Goal: Obtain resource: Download file/media

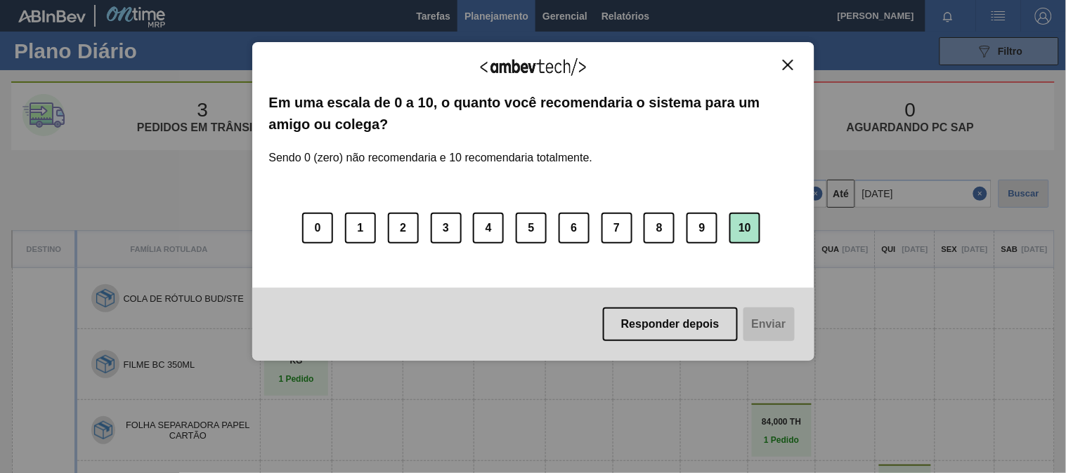
scroll to position [78, 0]
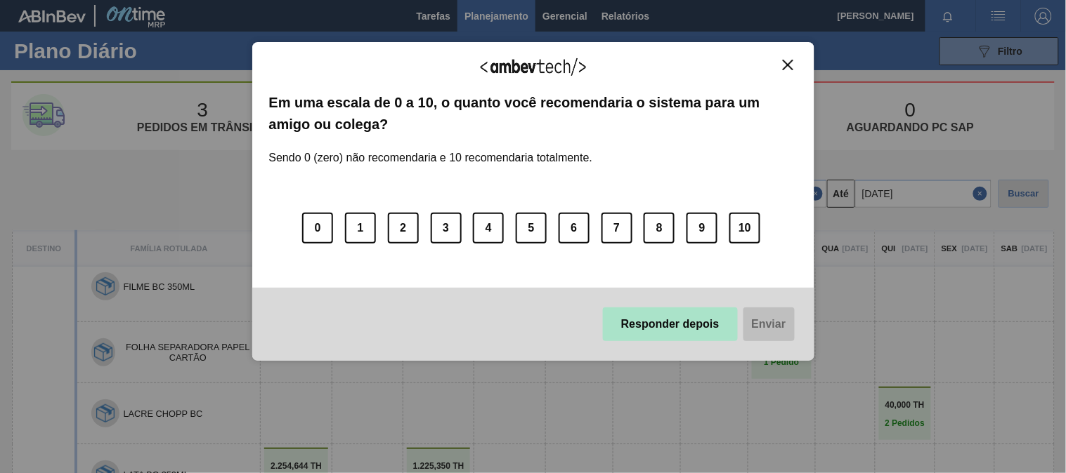
click at [672, 327] on button "Responder depois" at bounding box center [670, 325] width 135 height 34
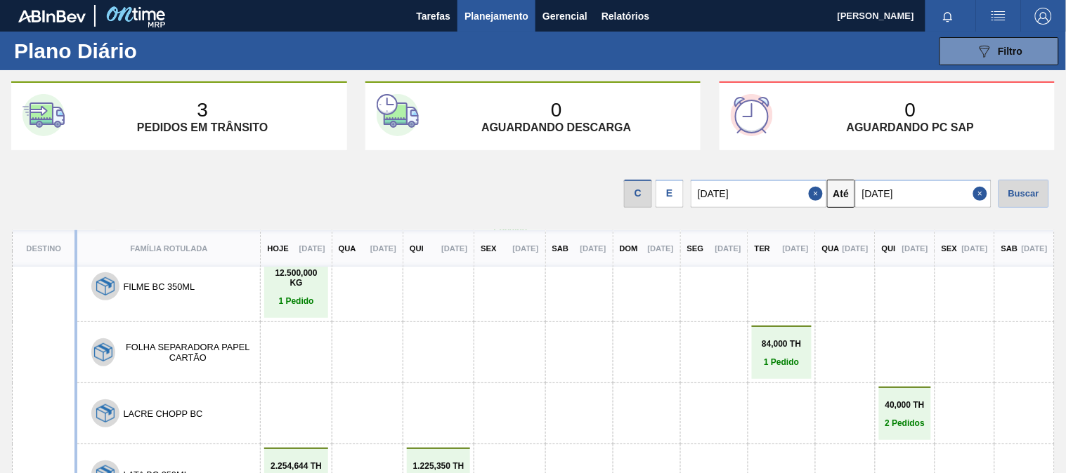
scroll to position [0, 0]
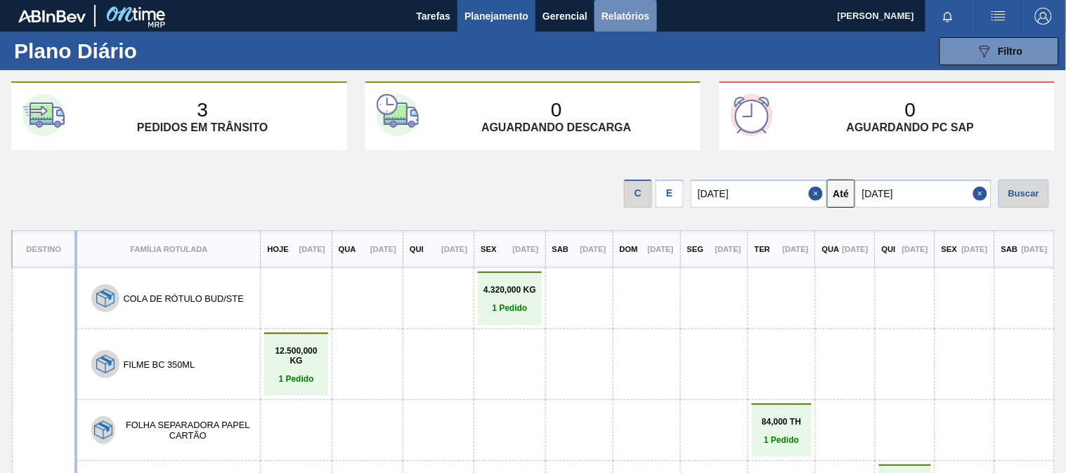
click at [616, 11] on span "Relatórios" at bounding box center [625, 16] width 48 height 17
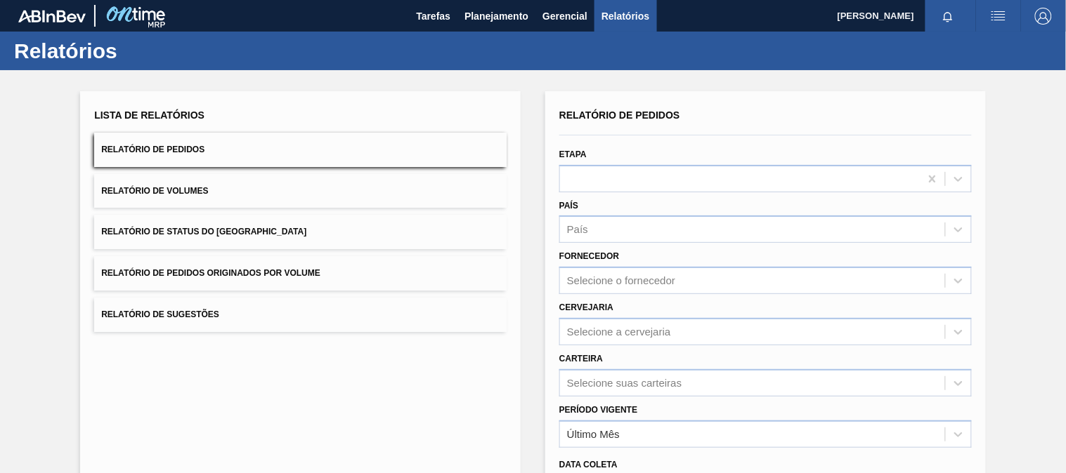
scroll to position [173, 0]
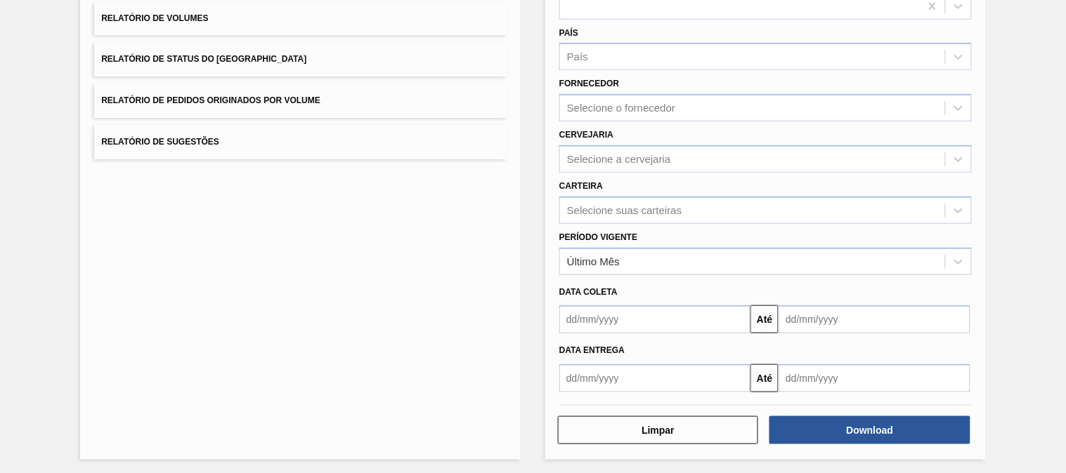
click at [617, 313] on input "text" at bounding box center [654, 320] width 191 height 28
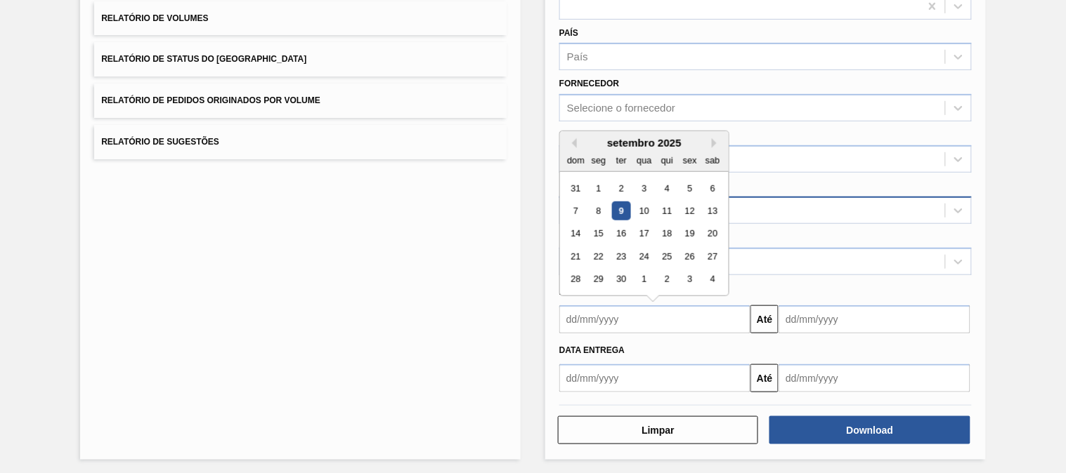
click at [622, 205] on div "9" at bounding box center [621, 211] width 19 height 19
type input "[DATE]"
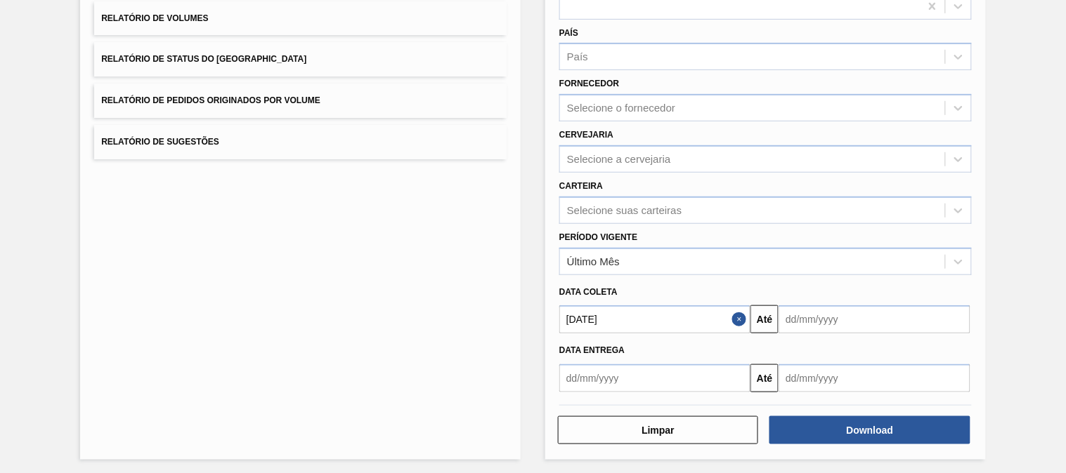
click at [591, 377] on input "text" at bounding box center [654, 379] width 191 height 28
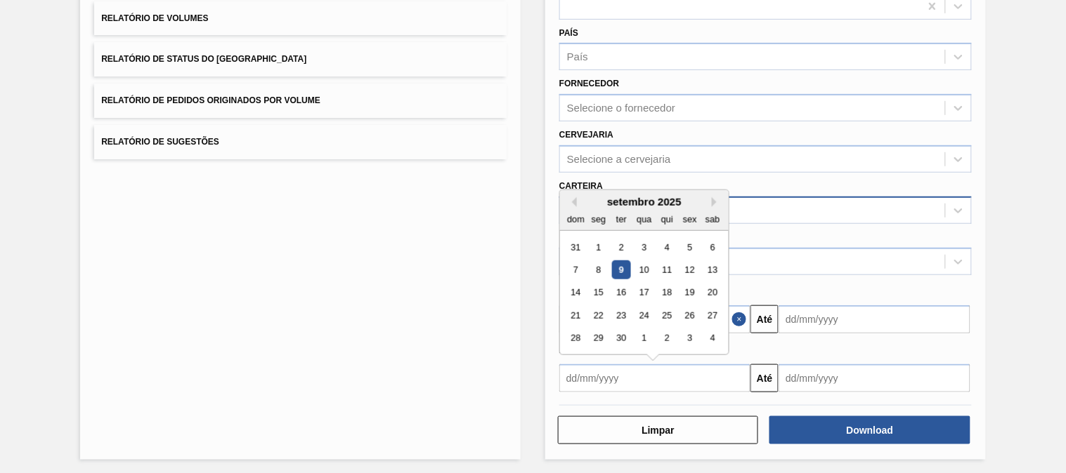
drag, startPoint x: 842, startPoint y: 205, endPoint x: 842, endPoint y: 214, distance: 9.1
click at [843, 207] on div "Selecione suas carteiras" at bounding box center [752, 210] width 385 height 20
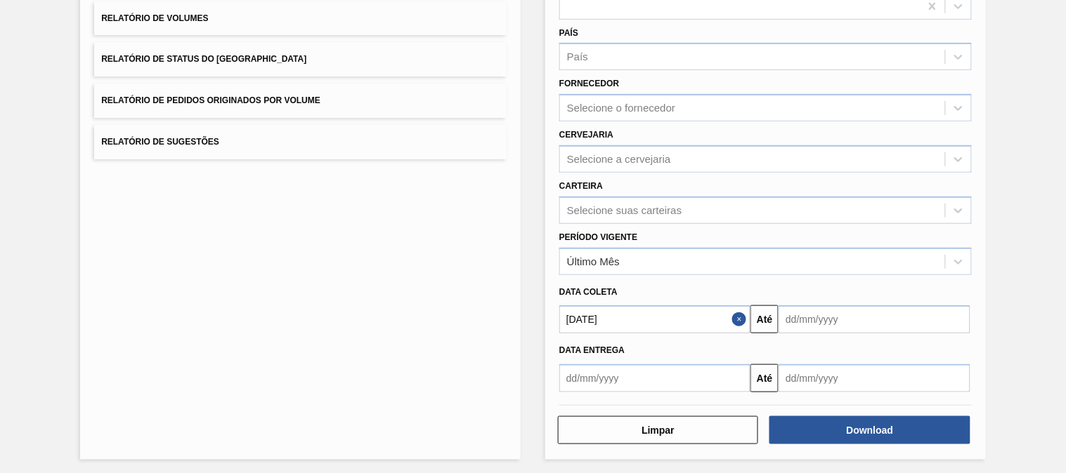
drag, startPoint x: 1042, startPoint y: 223, endPoint x: 1054, endPoint y: 226, distance: 12.3
click at [1049, 223] on div "Lista de Relatórios Relatório de Pedidos Relatório de Volumes Relatório de Stat…" at bounding box center [533, 187] width 1066 height 580
click at [735, 318] on button "Close" at bounding box center [741, 320] width 18 height 28
click at [616, 381] on input "text" at bounding box center [654, 379] width 191 height 28
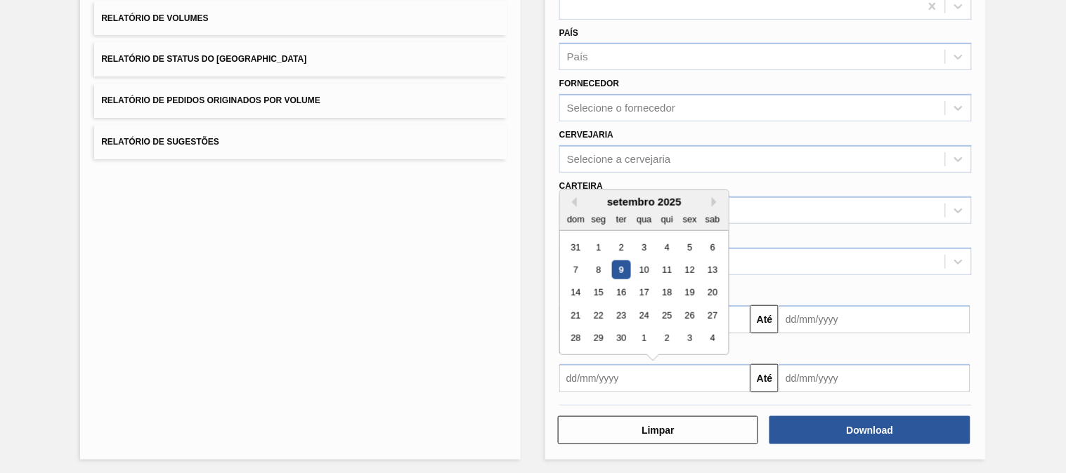
click at [621, 266] on div "9" at bounding box center [621, 270] width 19 height 19
type input "[DATE]"
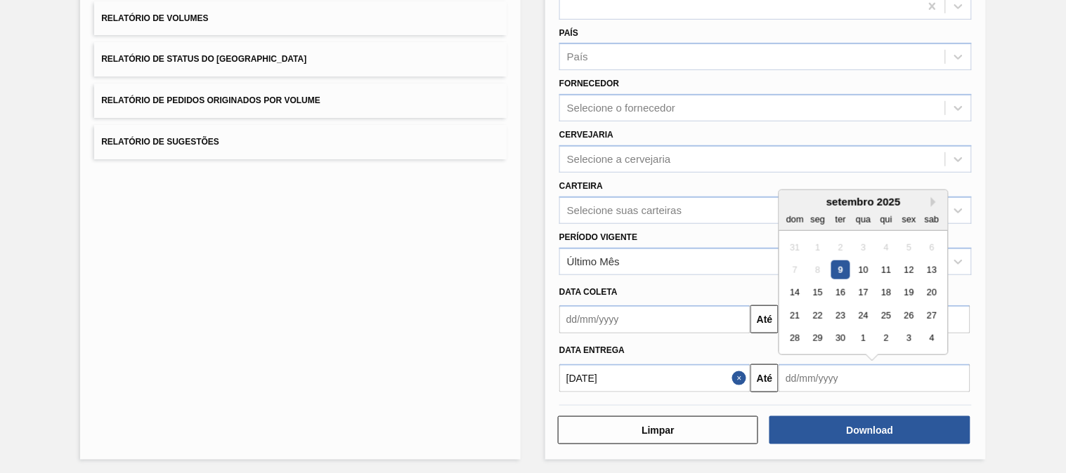
drag, startPoint x: 872, startPoint y: 389, endPoint x: 882, endPoint y: 388, distance: 9.9
click at [878, 391] on div "Relatório de Pedidos Etapa País País Fornecedor Selecione o fornecedor Cervejar…" at bounding box center [765, 189] width 412 height 513
click at [818, 313] on div "22" at bounding box center [818, 315] width 19 height 19
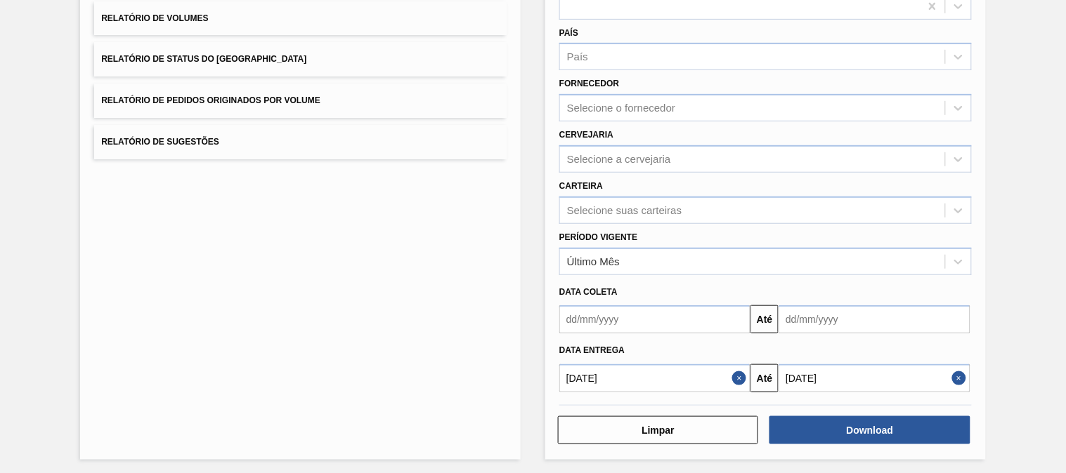
type input "[DATE]"
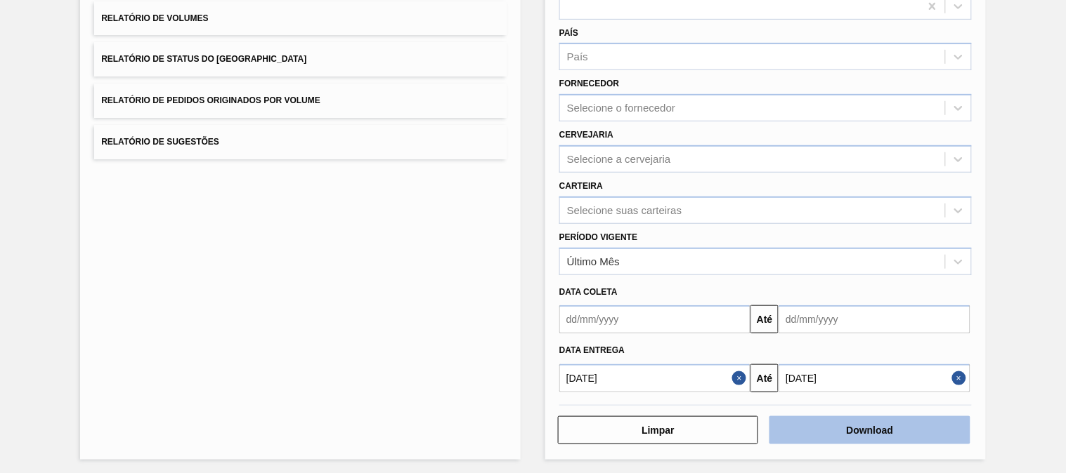
click at [850, 421] on button "Download" at bounding box center [869, 431] width 200 height 28
click at [797, 430] on button "Download" at bounding box center [869, 431] width 200 height 28
click at [862, 424] on button "Download" at bounding box center [869, 431] width 200 height 28
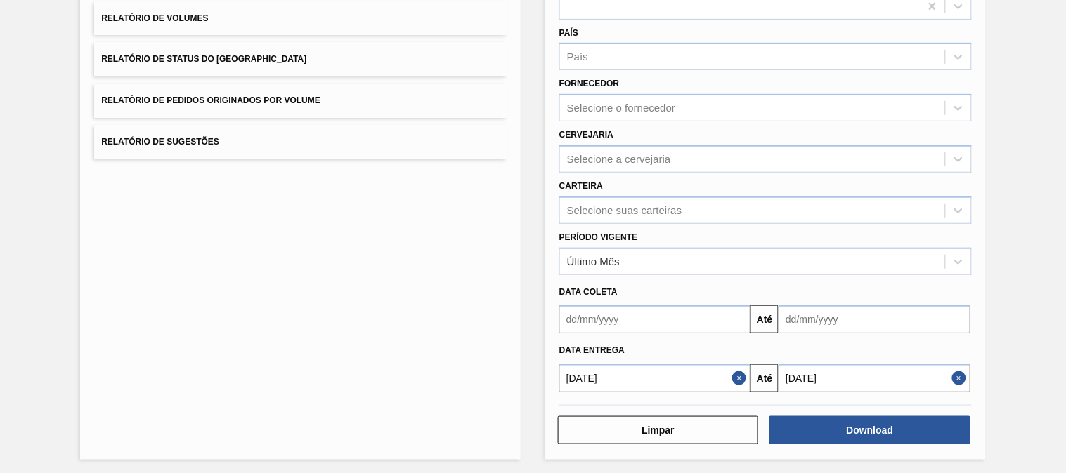
click at [964, 374] on button "Close" at bounding box center [961, 379] width 18 height 28
click at [906, 354] on div "Data entrega" at bounding box center [766, 351] width 424 height 20
click at [895, 369] on input "text" at bounding box center [873, 379] width 191 height 28
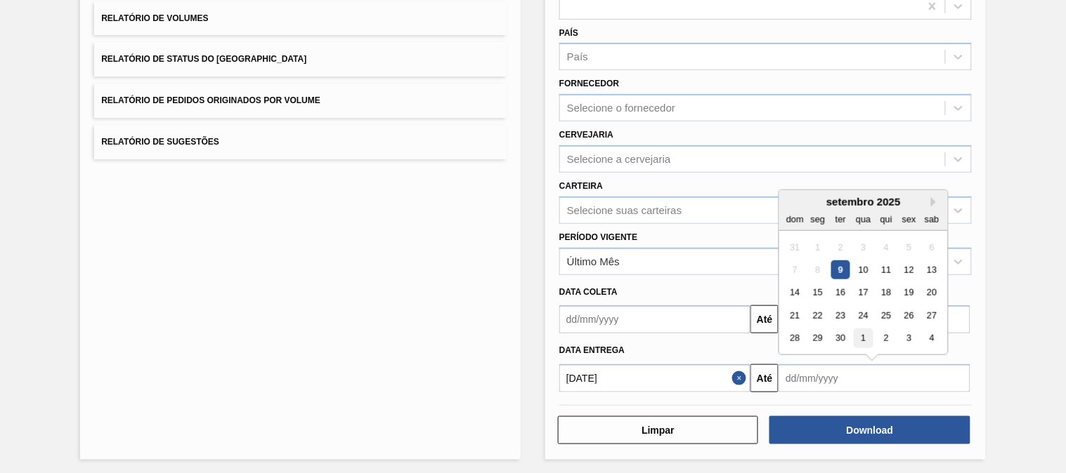
click at [865, 334] on div "1" at bounding box center [863, 338] width 19 height 19
type input "[DATE]"
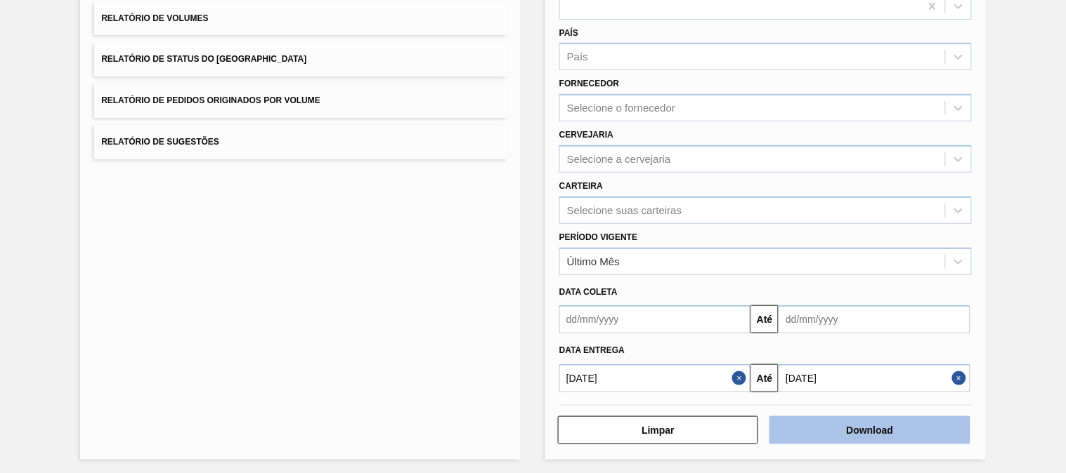
click at [875, 417] on button "Download" at bounding box center [869, 431] width 200 height 28
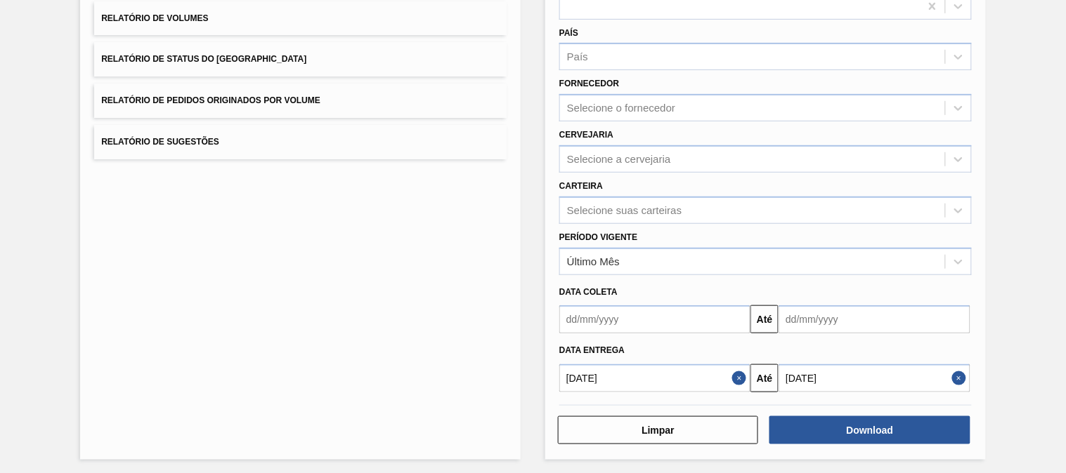
scroll to position [0, 0]
